Goal: Task Accomplishment & Management: Complete application form

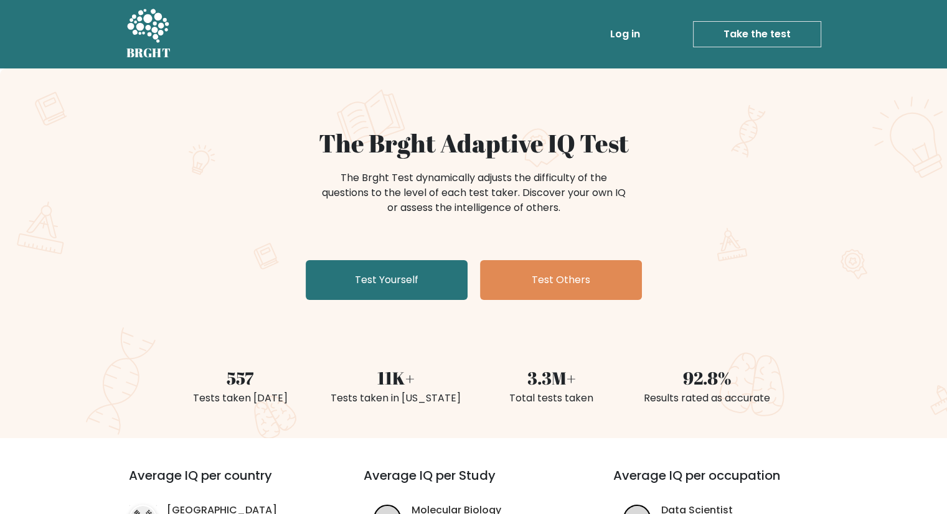
click at [711, 34] on link "Take the test" at bounding box center [757, 34] width 128 height 26
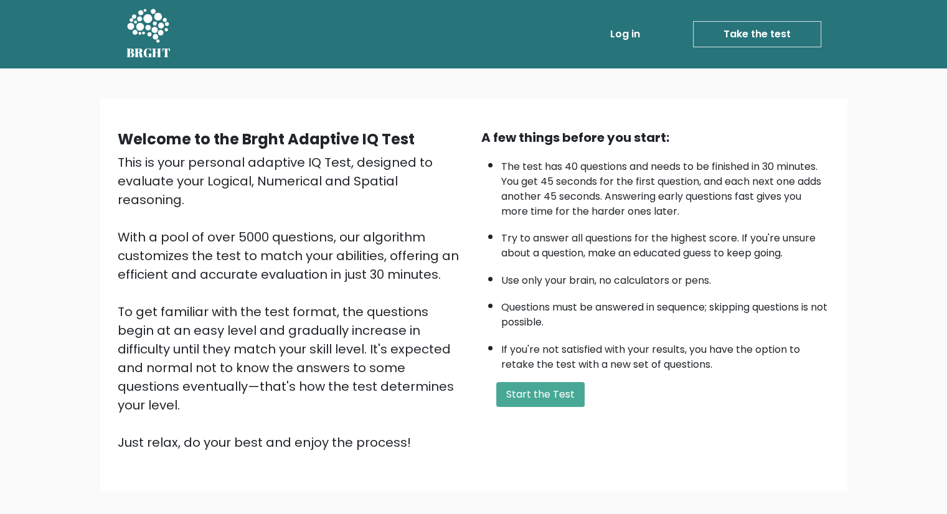
click at [581, 393] on form "Start the Test" at bounding box center [655, 394] width 349 height 25
click at [563, 393] on button "Start the Test" at bounding box center [540, 394] width 88 height 25
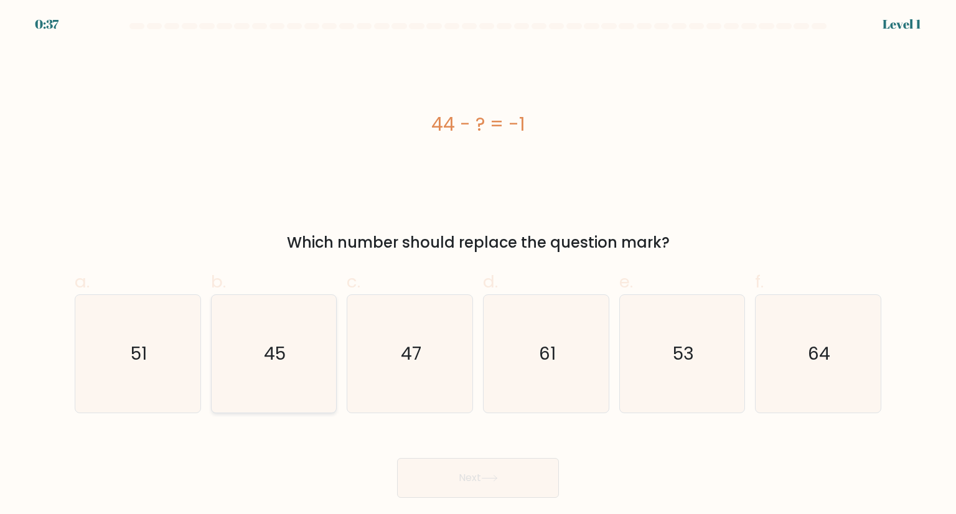
click at [281, 338] on icon "45" at bounding box center [273, 353] width 117 height 117
click at [478, 265] on input "b. 45" at bounding box center [478, 261] width 1 height 8
radio input "true"
click at [443, 467] on button "Next" at bounding box center [478, 478] width 162 height 40
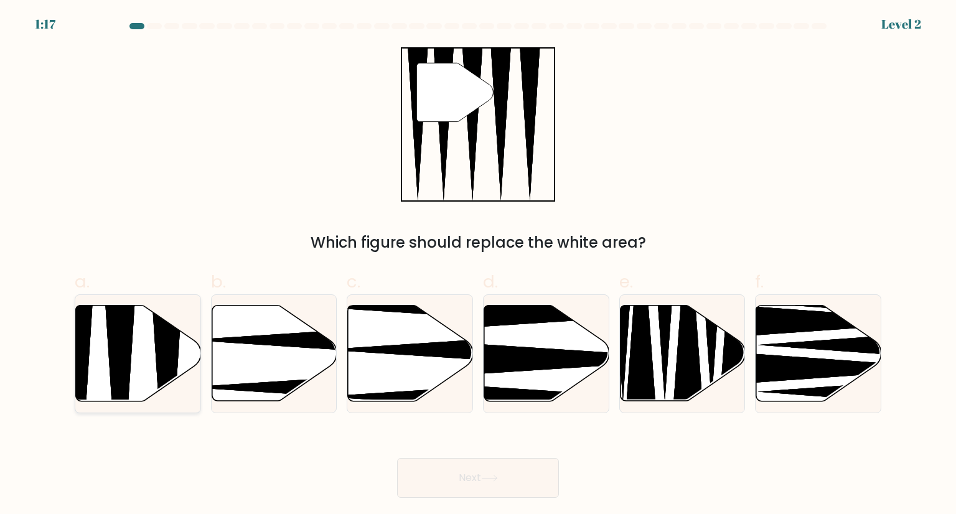
click at [177, 331] on icon at bounding box center [167, 405] width 32 height 248
click at [478, 265] on input "a." at bounding box center [478, 261] width 1 height 8
radio input "true"
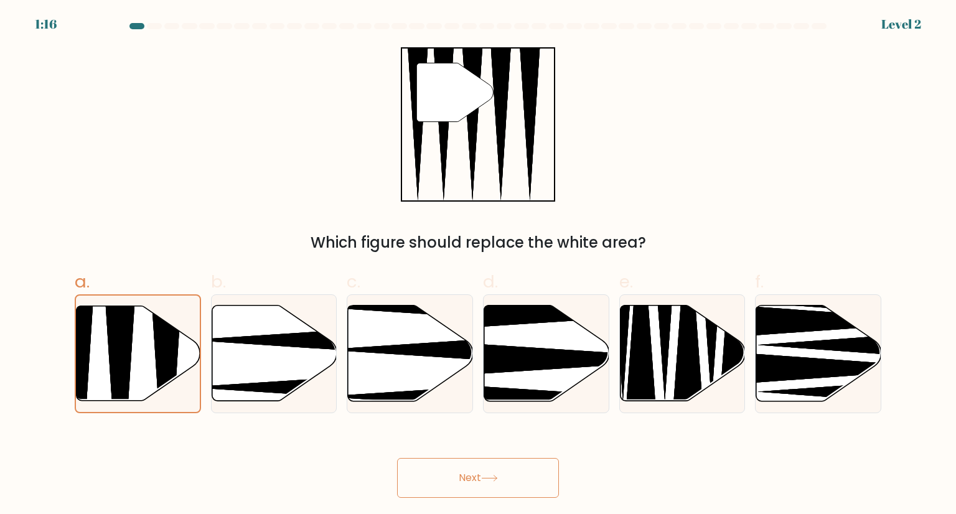
click at [481, 476] on button "Next" at bounding box center [478, 478] width 162 height 40
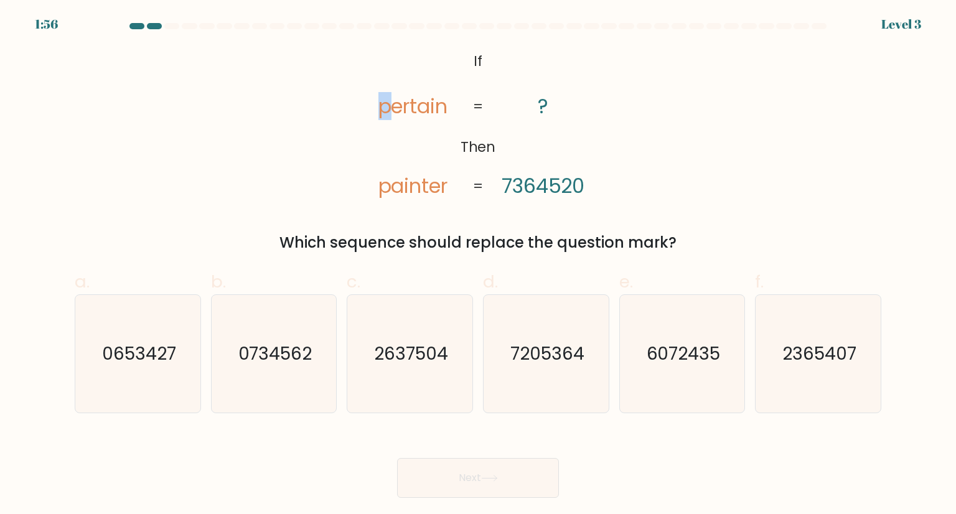
click at [378, 108] on tspan "pertain" at bounding box center [413, 106] width 70 height 28
click at [411, 191] on tspan "painter" at bounding box center [413, 186] width 70 height 28
click at [509, 187] on tspan "7364520" at bounding box center [543, 186] width 83 height 28
click at [526, 185] on tspan "7364520" at bounding box center [543, 186] width 83 height 28
click at [537, 185] on tspan "7364520" at bounding box center [543, 186] width 83 height 28
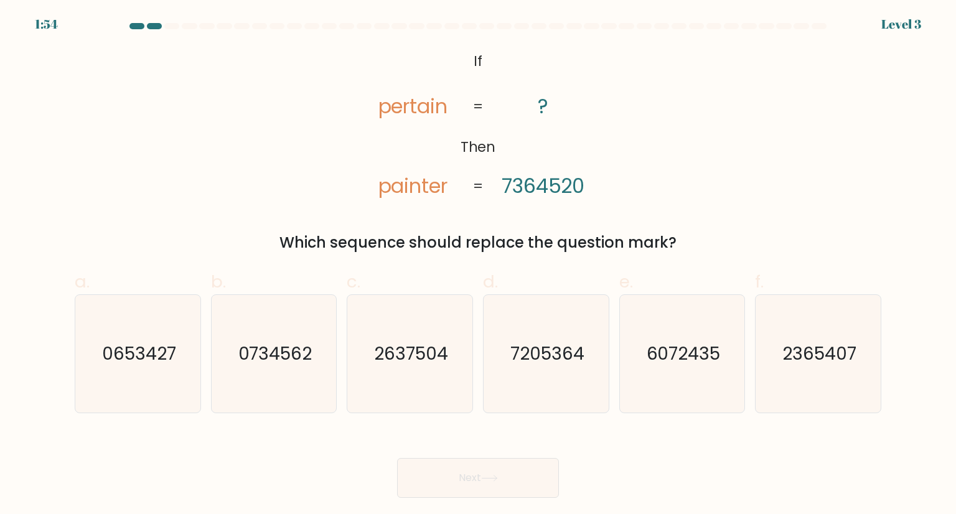
drag, startPoint x: 548, startPoint y: 185, endPoint x: 567, endPoint y: 184, distance: 18.7
click at [555, 185] on tspan "7364520" at bounding box center [543, 186] width 83 height 28
click at [571, 184] on tspan "7364520" at bounding box center [543, 186] width 83 height 28
drag, startPoint x: 365, startPoint y: 187, endPoint x: 396, endPoint y: 189, distance: 30.6
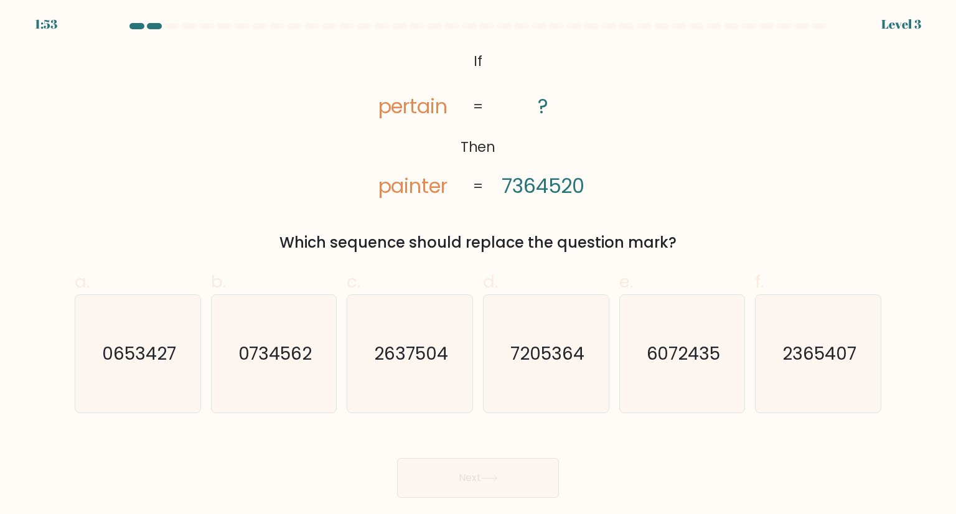
click at [373, 189] on icon "@import url('https://fonts.googleapis.com/css?family=Abril+Fatface:400,100,100i…" at bounding box center [478, 124] width 250 height 154
drag, startPoint x: 396, startPoint y: 189, endPoint x: 418, endPoint y: 190, distance: 22.4
click at [401, 190] on tspan "painter" at bounding box center [413, 186] width 70 height 28
drag, startPoint x: 418, startPoint y: 190, endPoint x: 439, endPoint y: 190, distance: 21.2
click at [418, 190] on tspan "painter" at bounding box center [413, 186] width 70 height 28
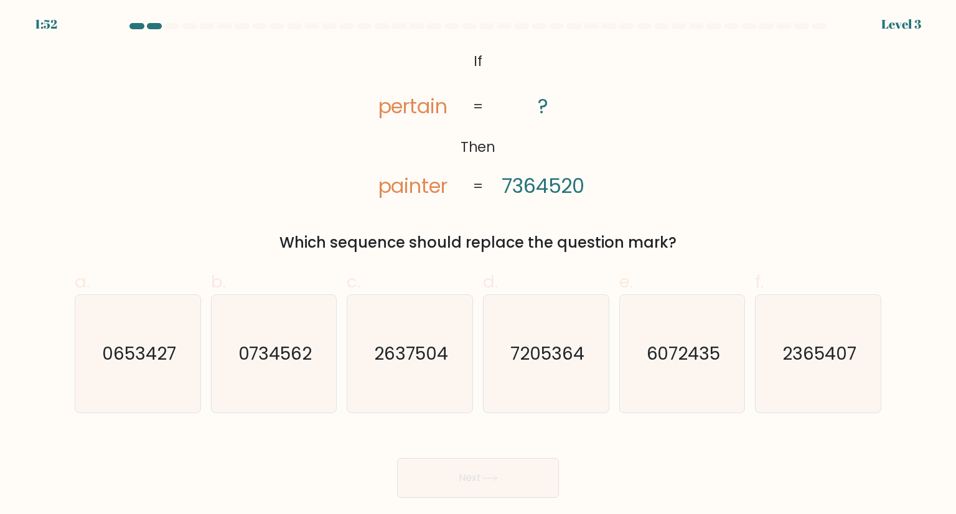
drag, startPoint x: 439, startPoint y: 190, endPoint x: 451, endPoint y: 190, distance: 11.2
click at [443, 190] on tspan "painter" at bounding box center [413, 186] width 70 height 28
drag, startPoint x: 451, startPoint y: 190, endPoint x: 443, endPoint y: 190, distance: 7.5
click at [448, 190] on icon "@import url('https://fonts.googleapis.com/css?family=Abril+Fatface:400,100,100i…" at bounding box center [478, 124] width 250 height 154
click at [380, 190] on tspan "painter" at bounding box center [413, 186] width 70 height 28
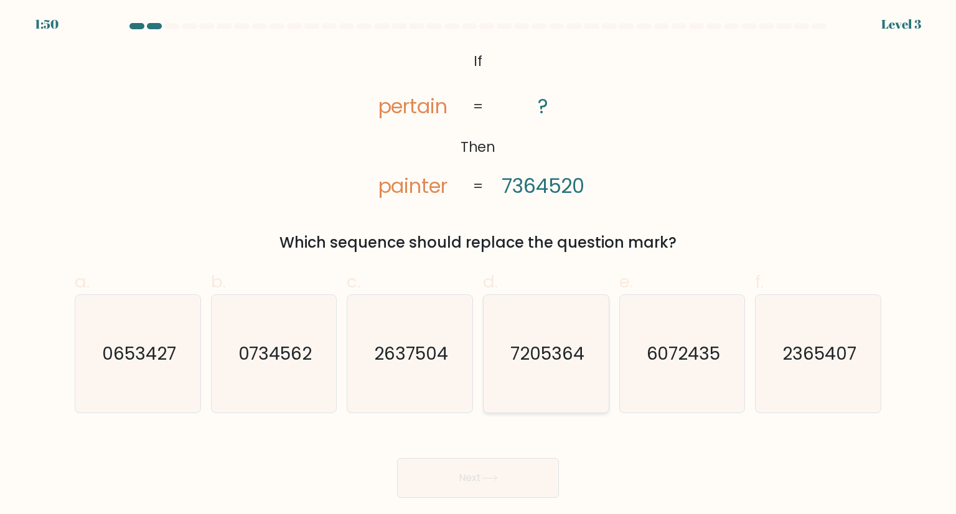
click at [573, 337] on icon "7205364" at bounding box center [545, 353] width 117 height 117
click at [479, 265] on input "d. 7205364" at bounding box center [478, 261] width 1 height 8
radio input "true"
click at [483, 485] on button "Next" at bounding box center [478, 478] width 162 height 40
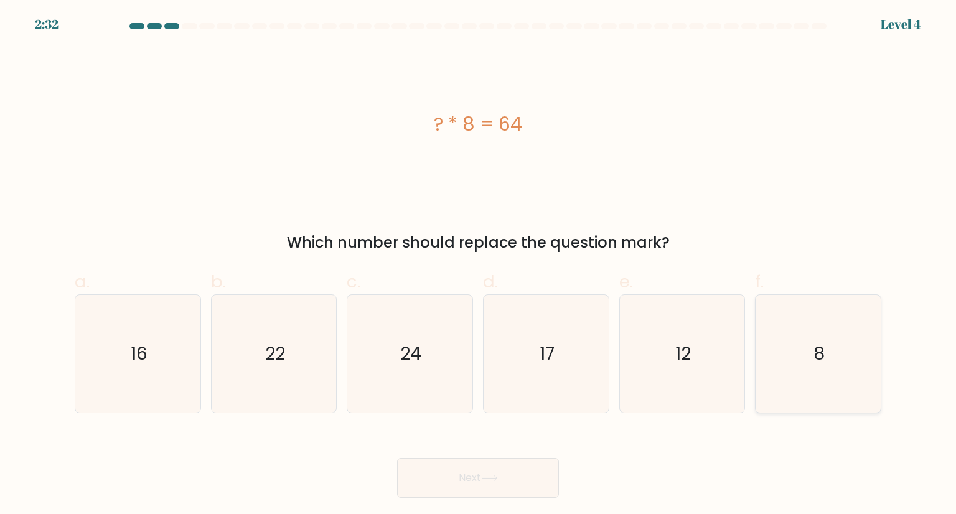
click at [856, 363] on icon "8" at bounding box center [817, 353] width 117 height 117
click at [479, 265] on input "f. 8" at bounding box center [478, 261] width 1 height 8
radio input "true"
click at [471, 469] on button "Next" at bounding box center [478, 478] width 162 height 40
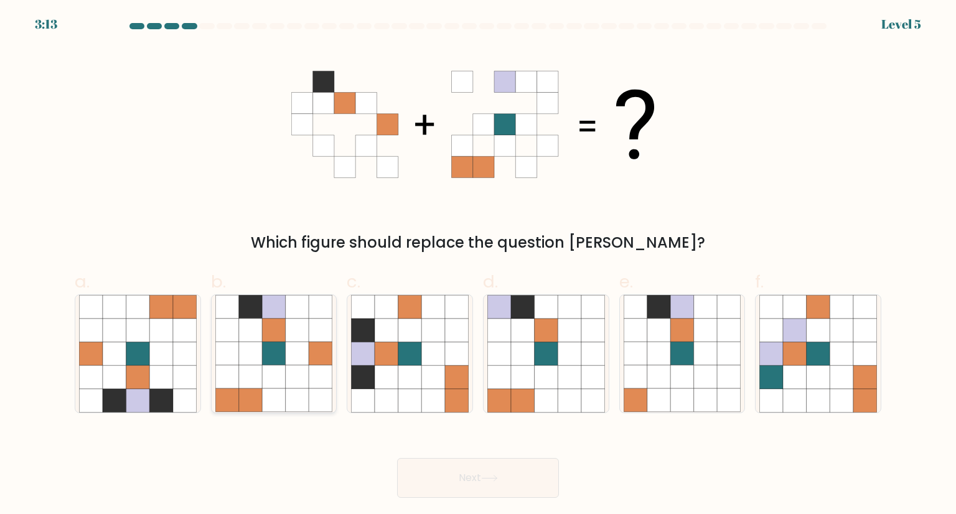
click at [294, 312] on icon at bounding box center [298, 307] width 24 height 24
click at [478, 265] on input "b." at bounding box center [478, 261] width 1 height 8
radio input "true"
click at [675, 337] on icon at bounding box center [682, 331] width 24 height 24
click at [479, 265] on input "e." at bounding box center [478, 261] width 1 height 8
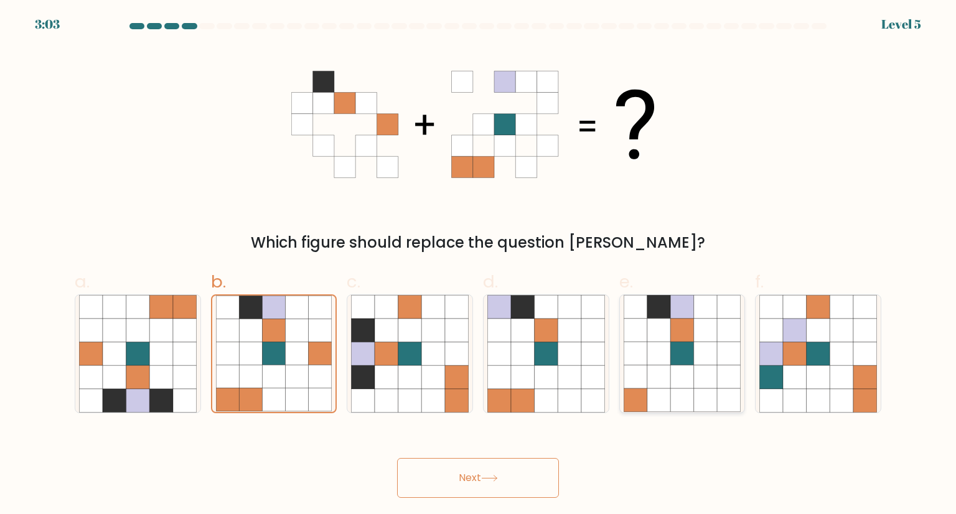
radio input "true"
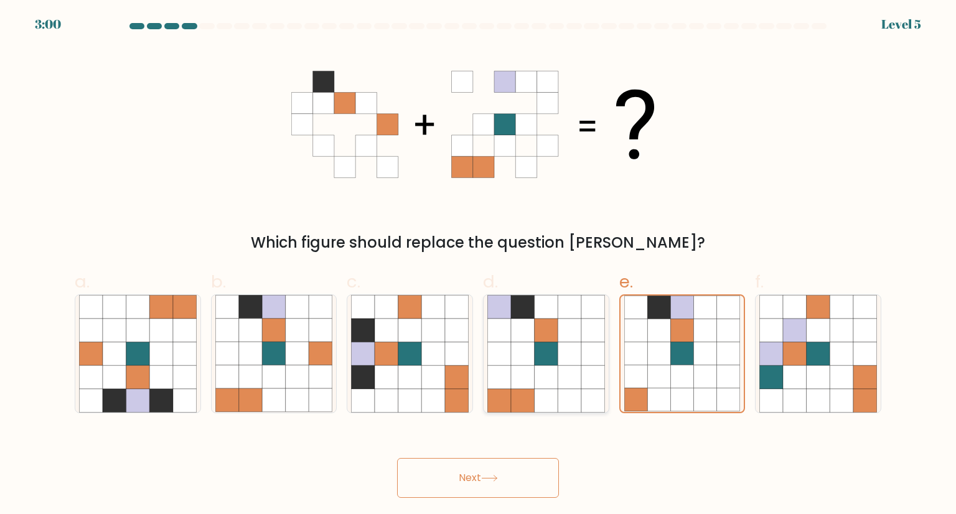
click at [571, 366] on icon at bounding box center [570, 377] width 24 height 24
click at [479, 265] on input "d." at bounding box center [478, 261] width 1 height 8
radio input "true"
